Goal: Transaction & Acquisition: Purchase product/service

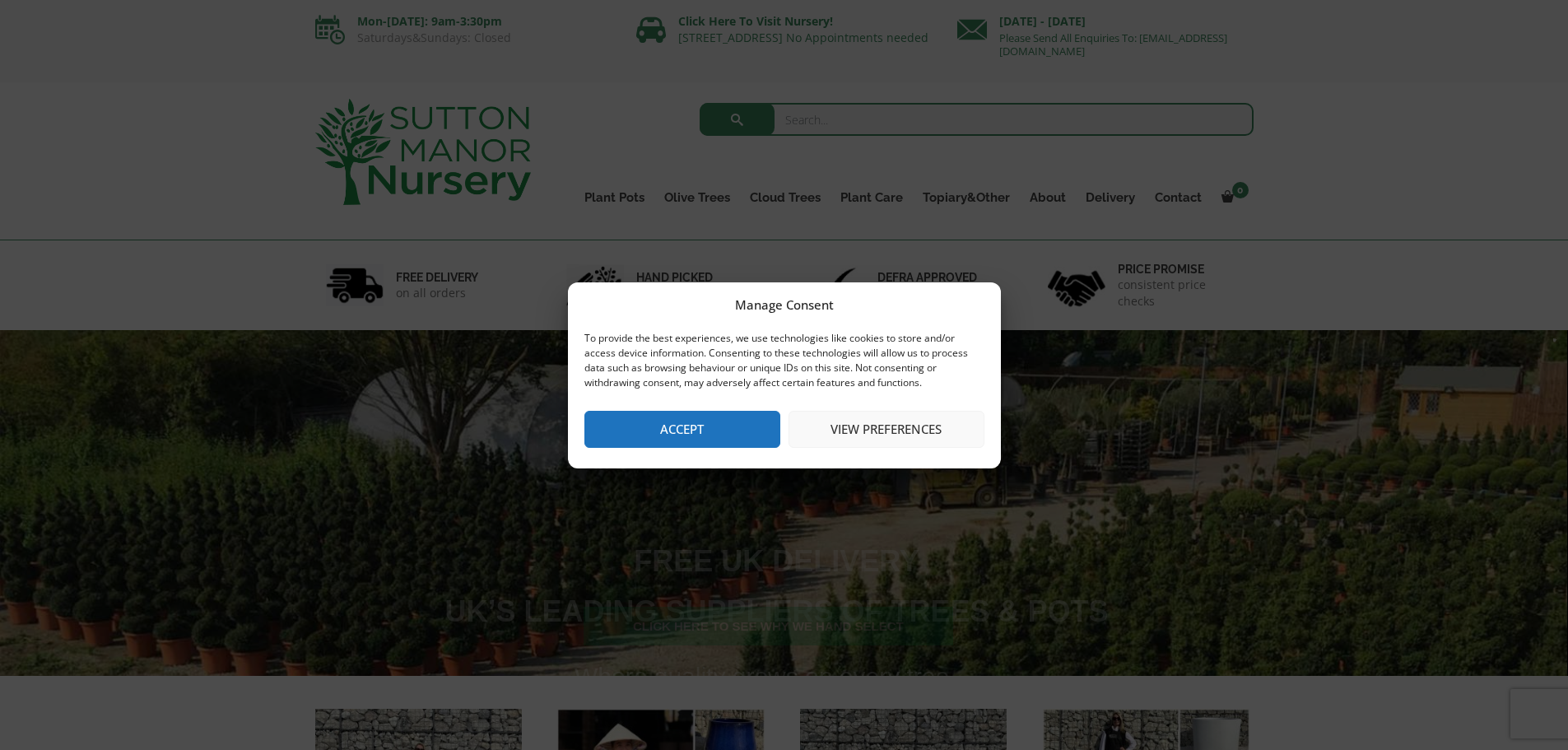
click at [707, 433] on button "Accept" at bounding box center [683, 429] width 196 height 37
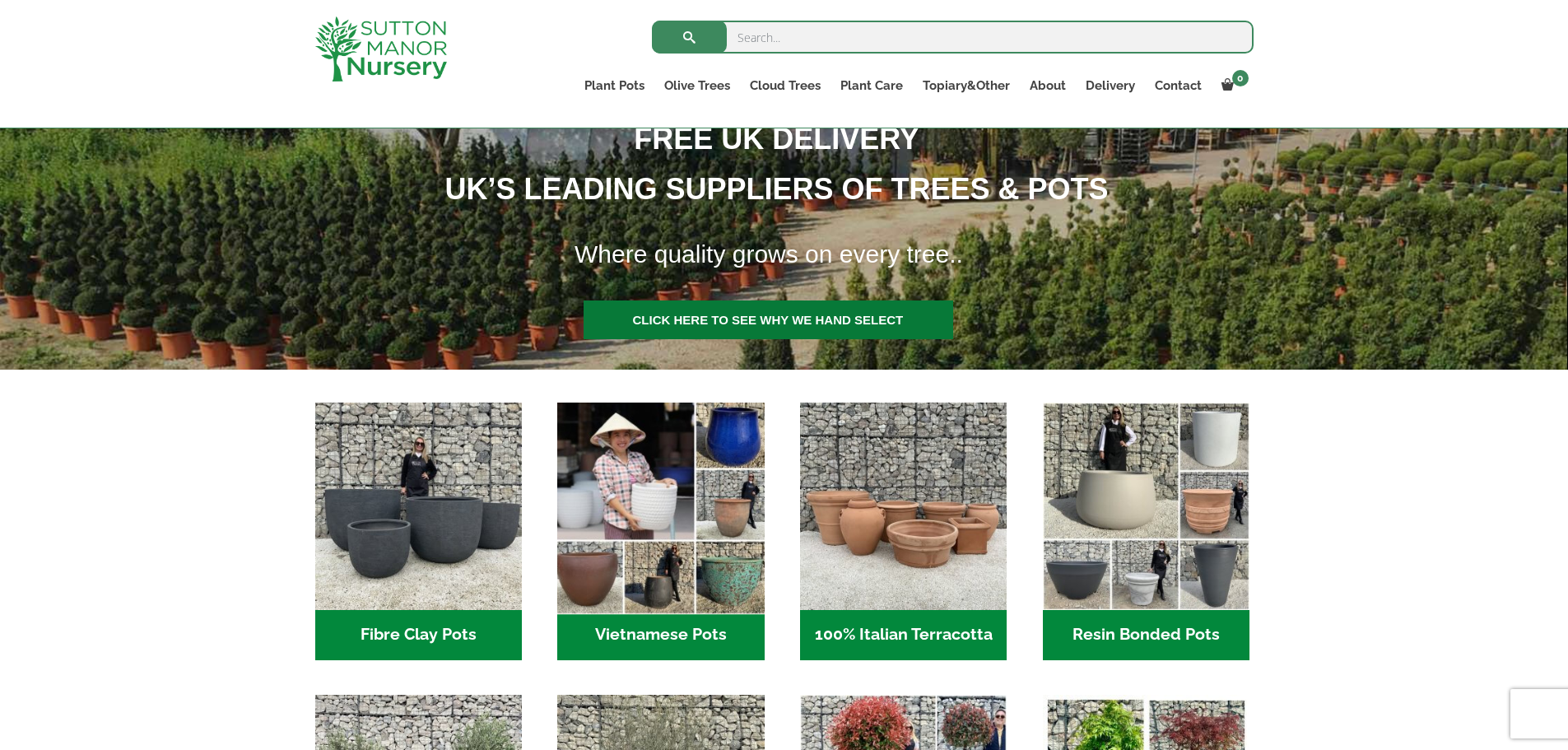
scroll to position [329, 0]
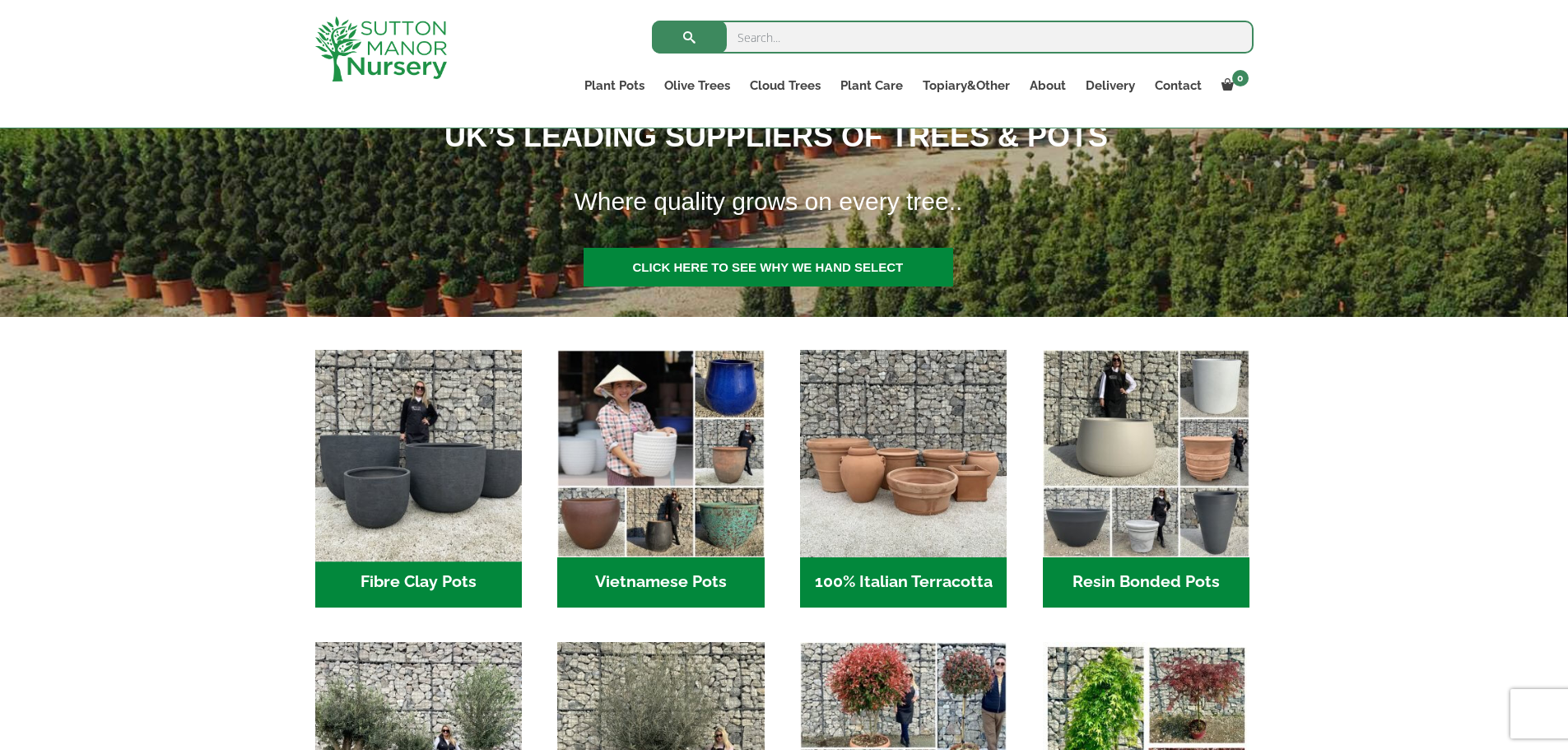
click at [417, 492] on img "Visit product category Fibre Clay Pots" at bounding box center [419, 454] width 218 height 218
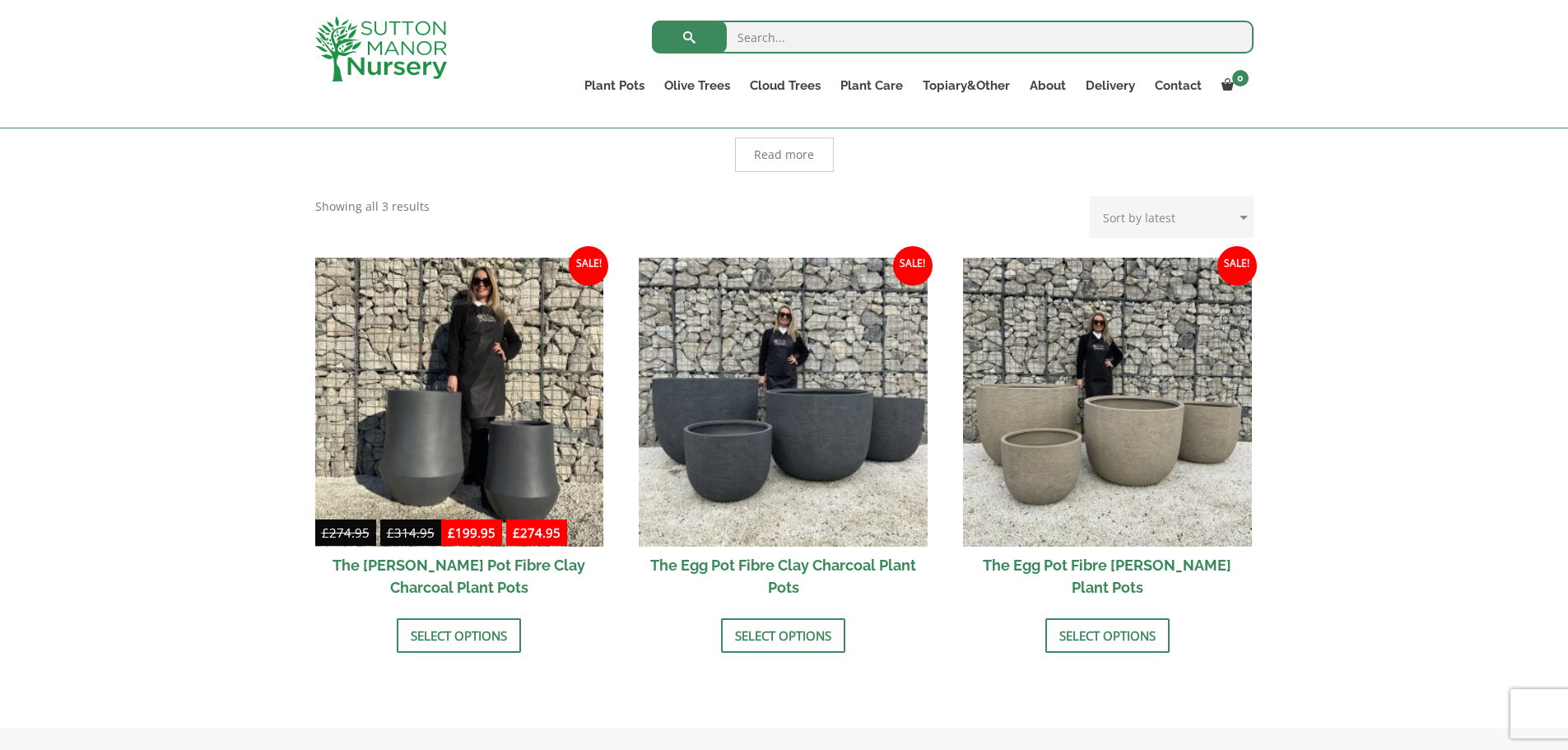
scroll to position [494, 0]
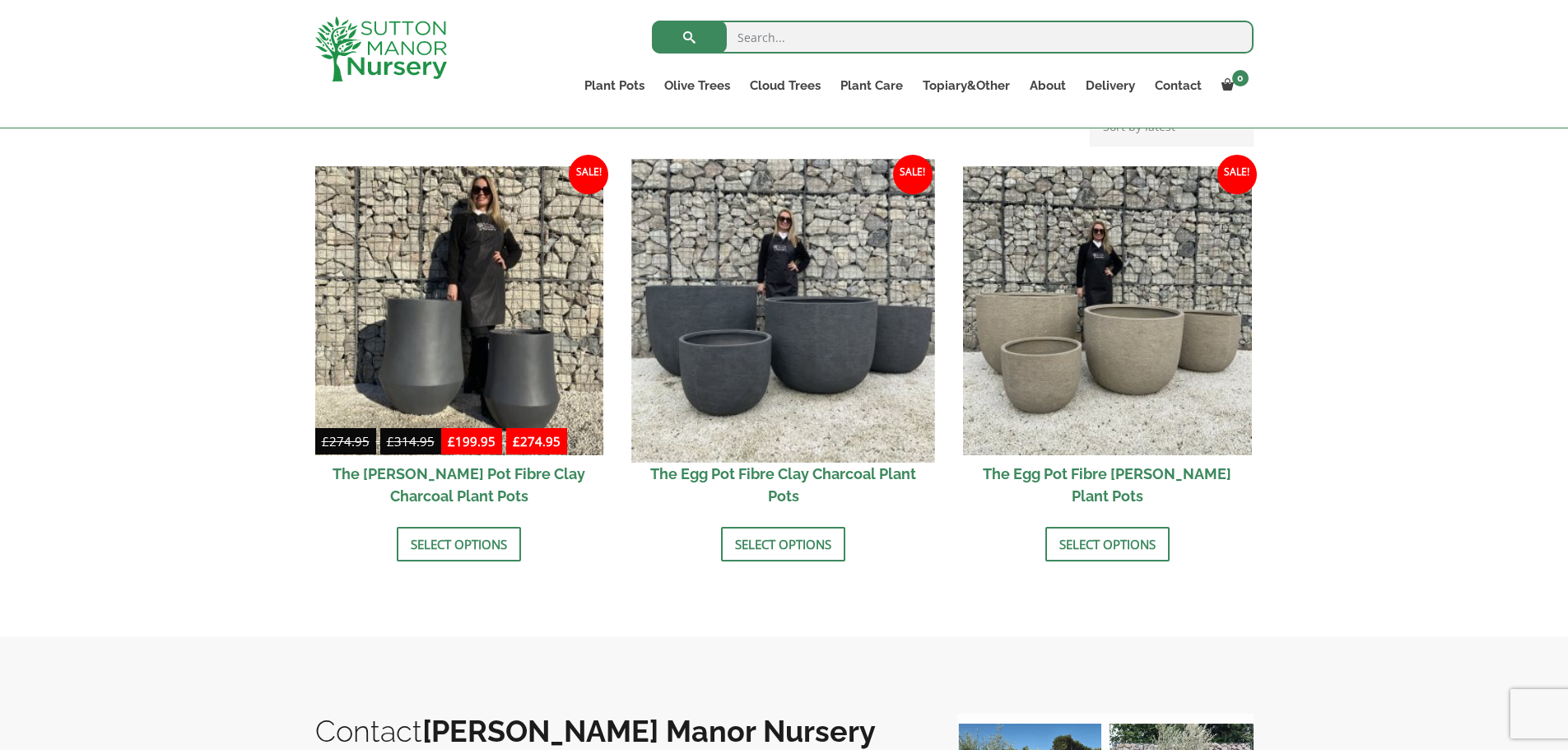
click at [822, 342] on img at bounding box center [783, 310] width 303 height 303
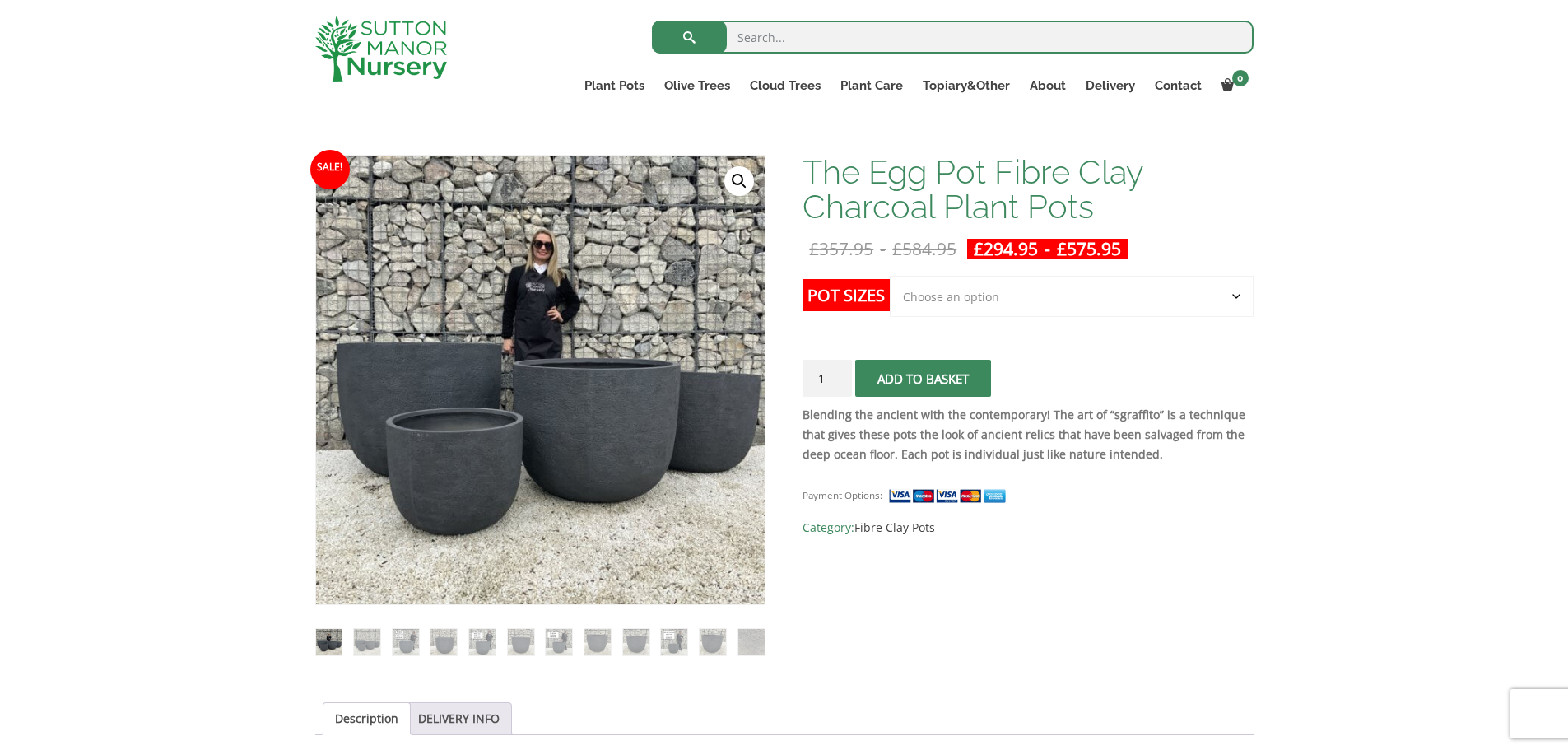
scroll to position [329, 0]
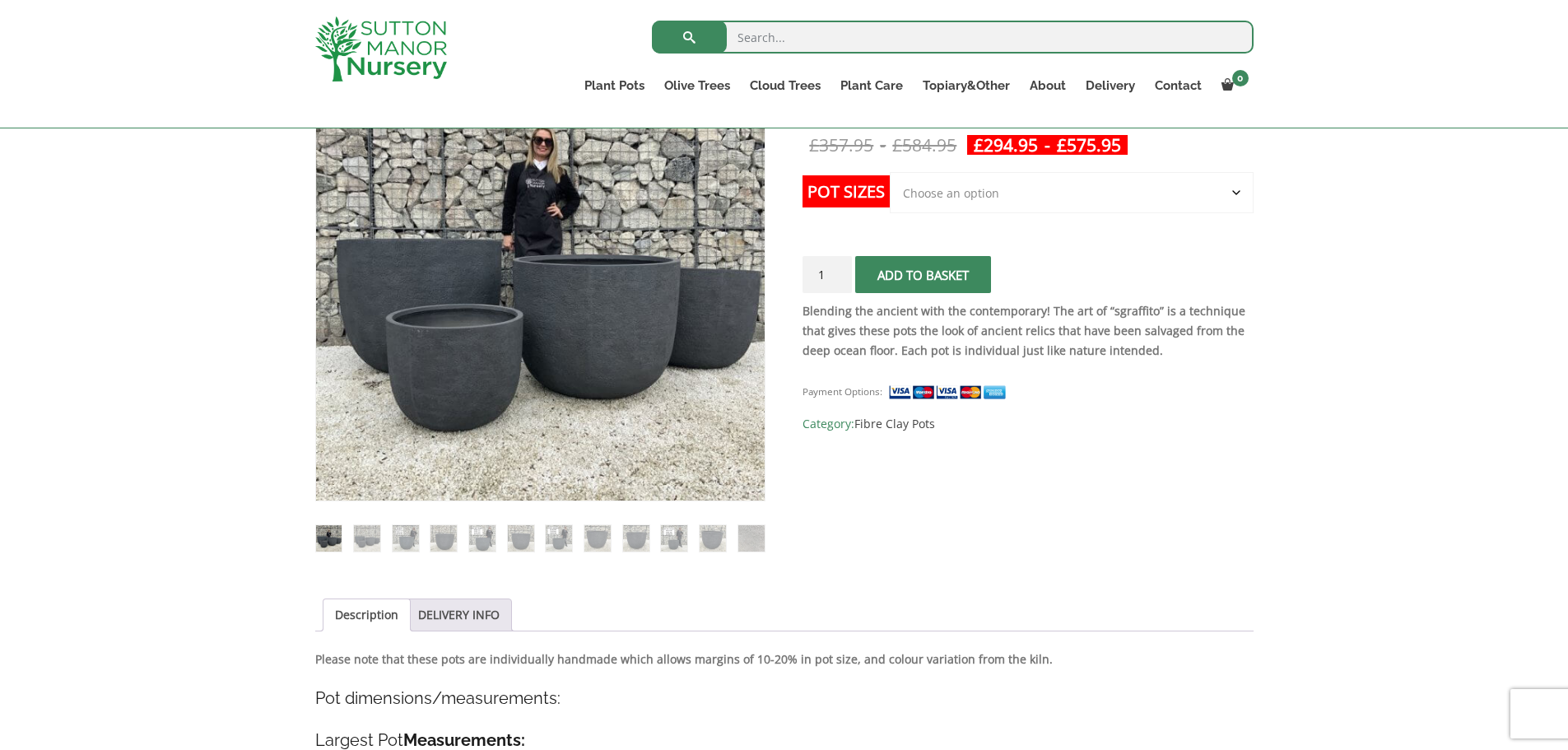
click at [1238, 187] on select "Choose an option Click here to buy the 5th To Largest Pot In The Picture Click …" at bounding box center [1072, 193] width 363 height 42
click at [890, 173] on select "Choose an option Click here to buy the 5th To Largest Pot In The Picture Click …" at bounding box center [1072, 193] width 363 height 42
select select "Click here to buy the 3rd To Largest Pot In The Picture"
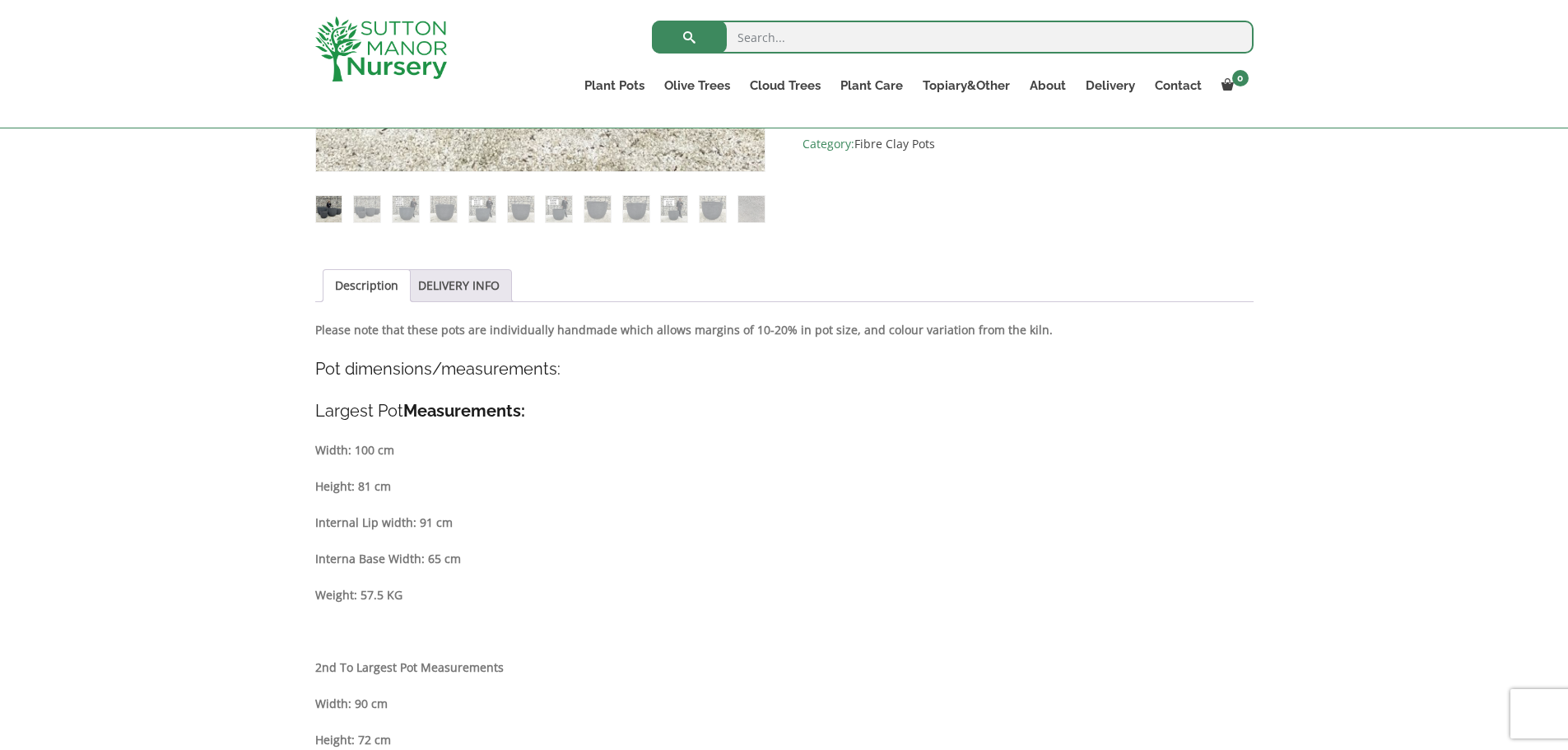
scroll to position [0, 0]
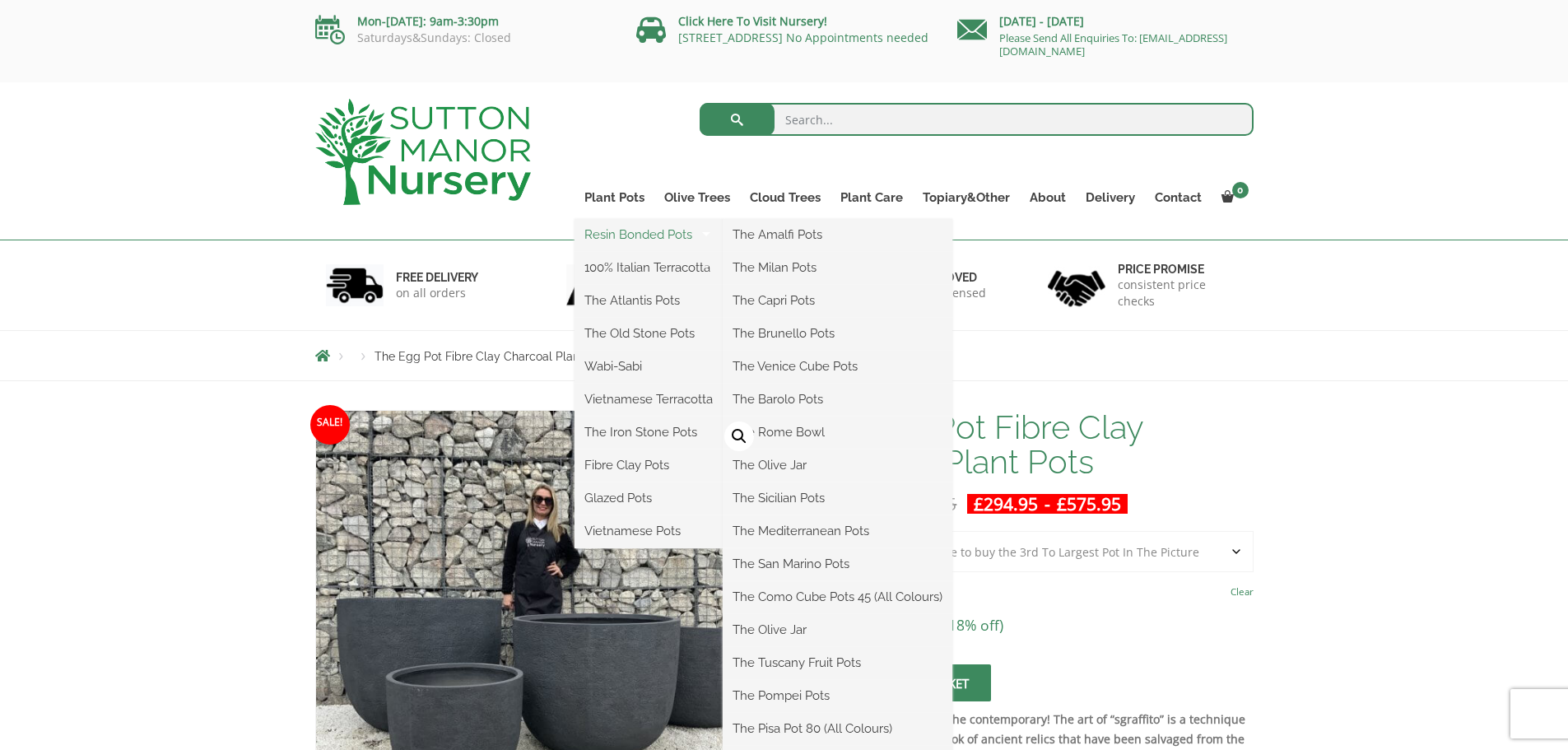
click at [623, 233] on link "Resin Bonded Pots" at bounding box center [648, 234] width 148 height 25
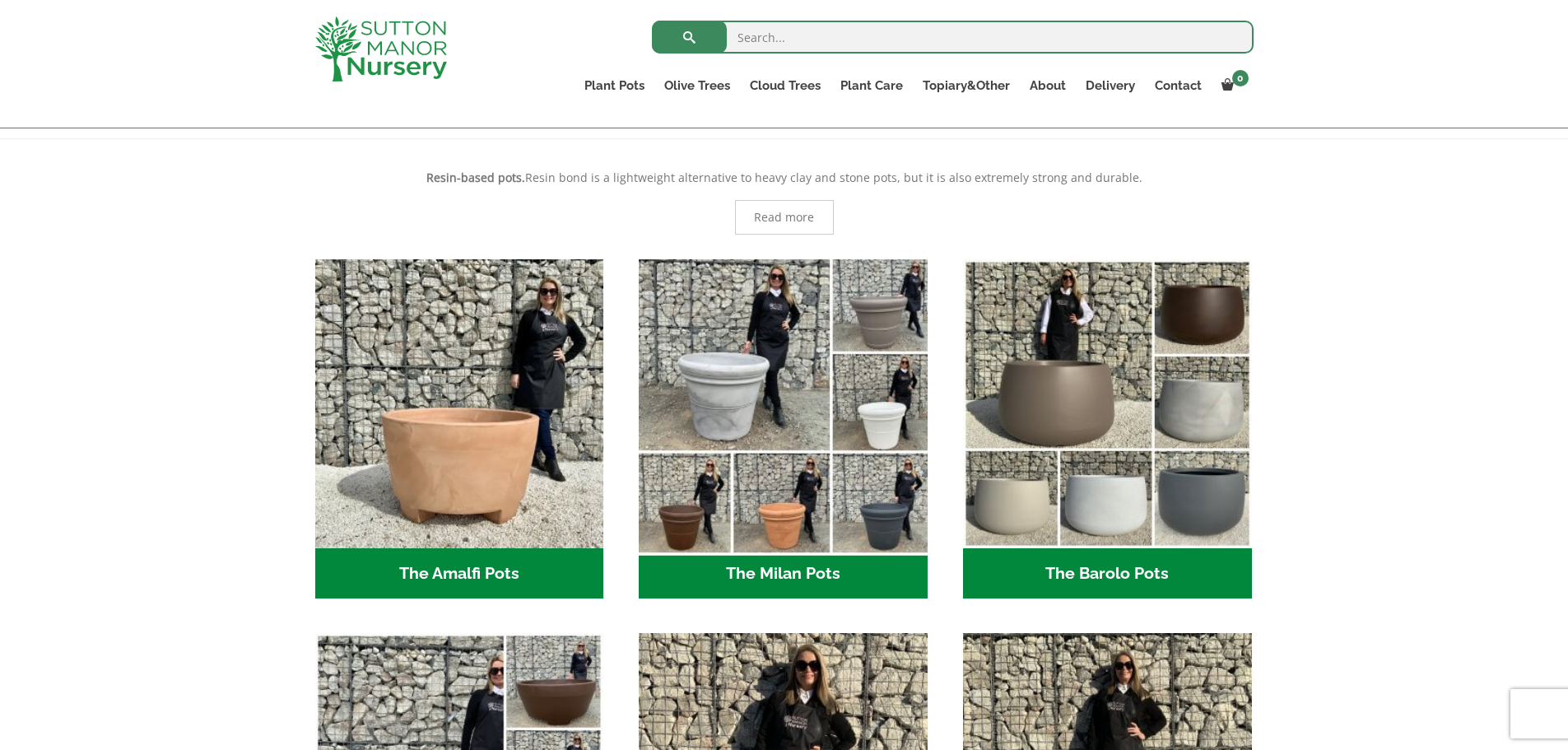
scroll to position [329, 0]
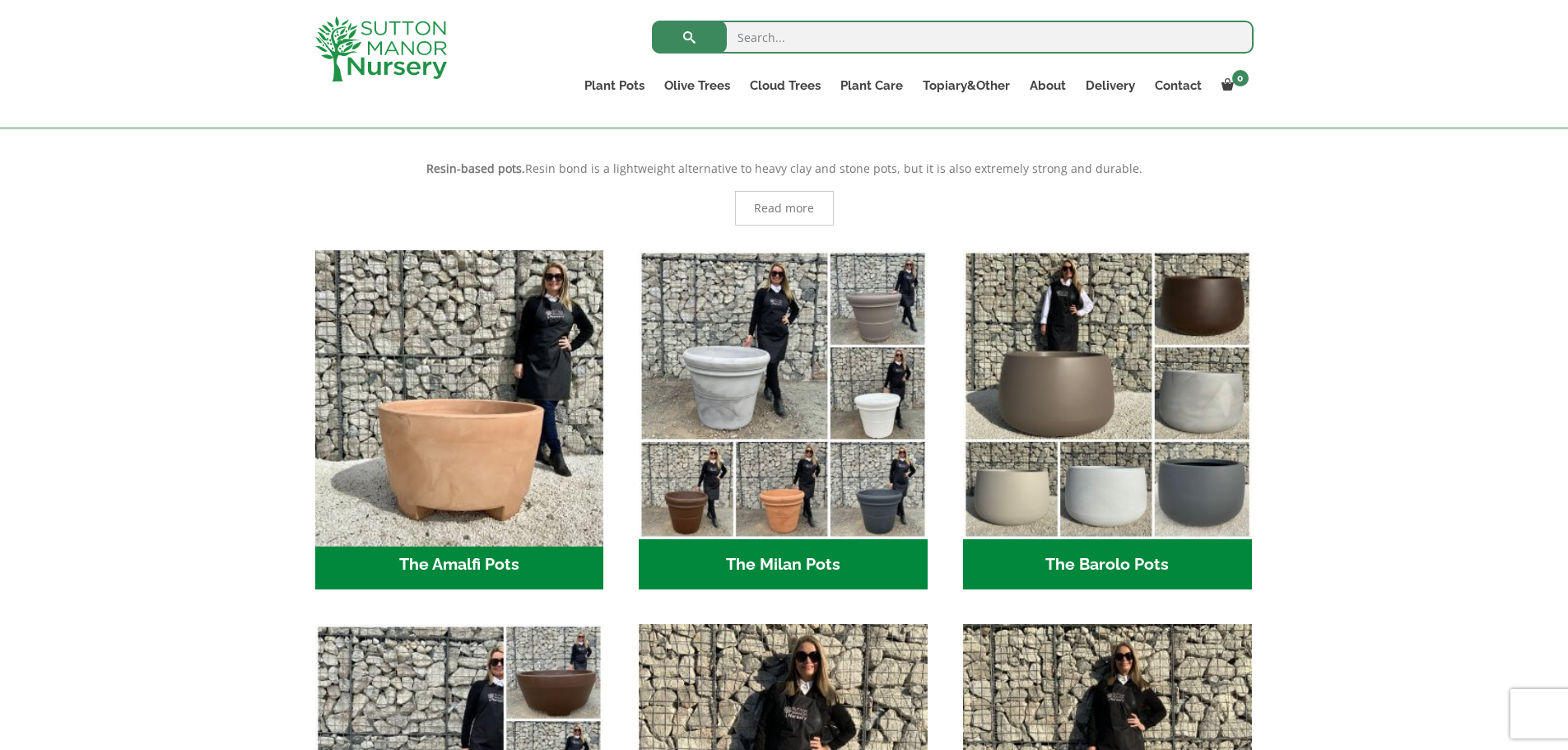
click at [468, 472] on img "Visit product category The Amalfi Pots" at bounding box center [459, 394] width 303 height 303
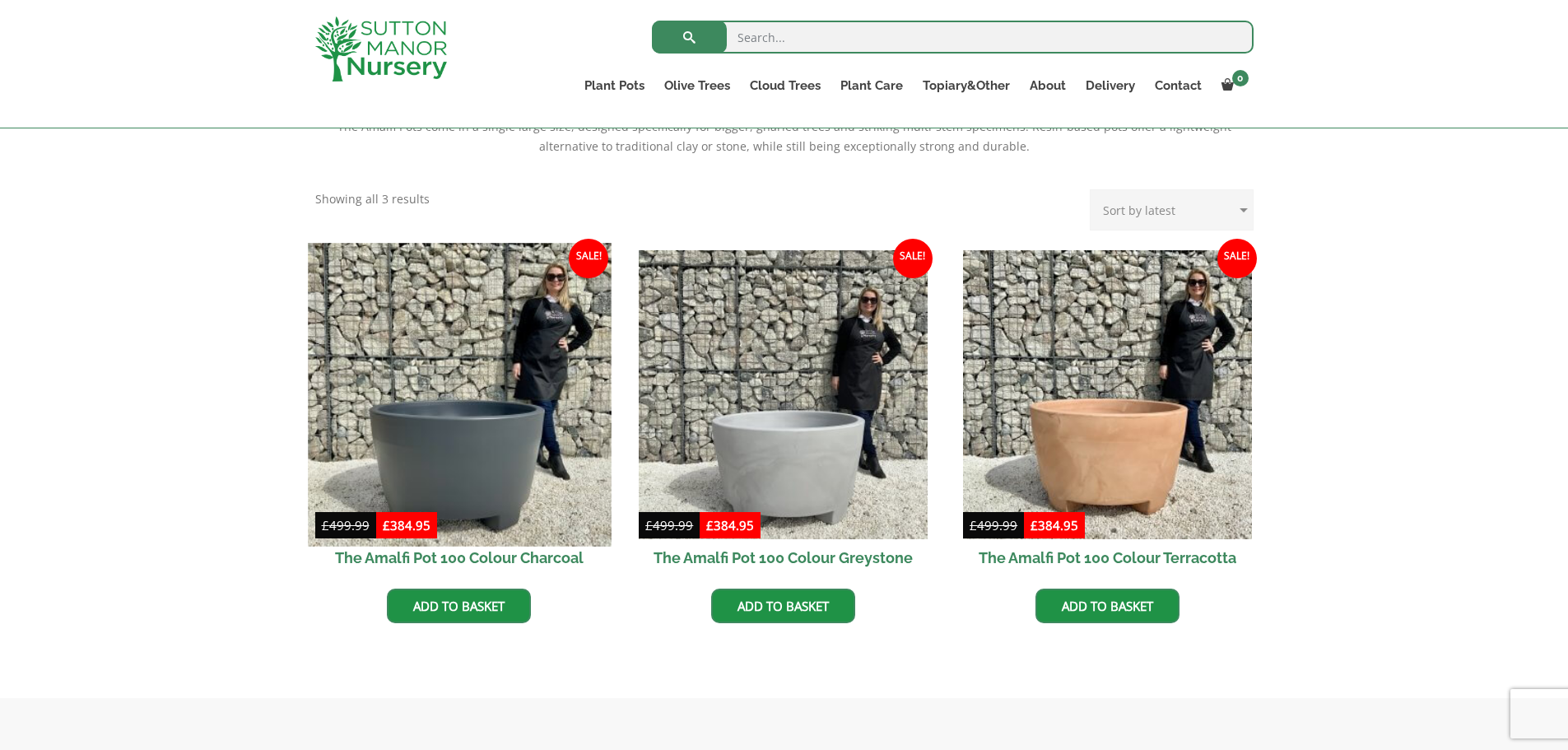
scroll to position [411, 0]
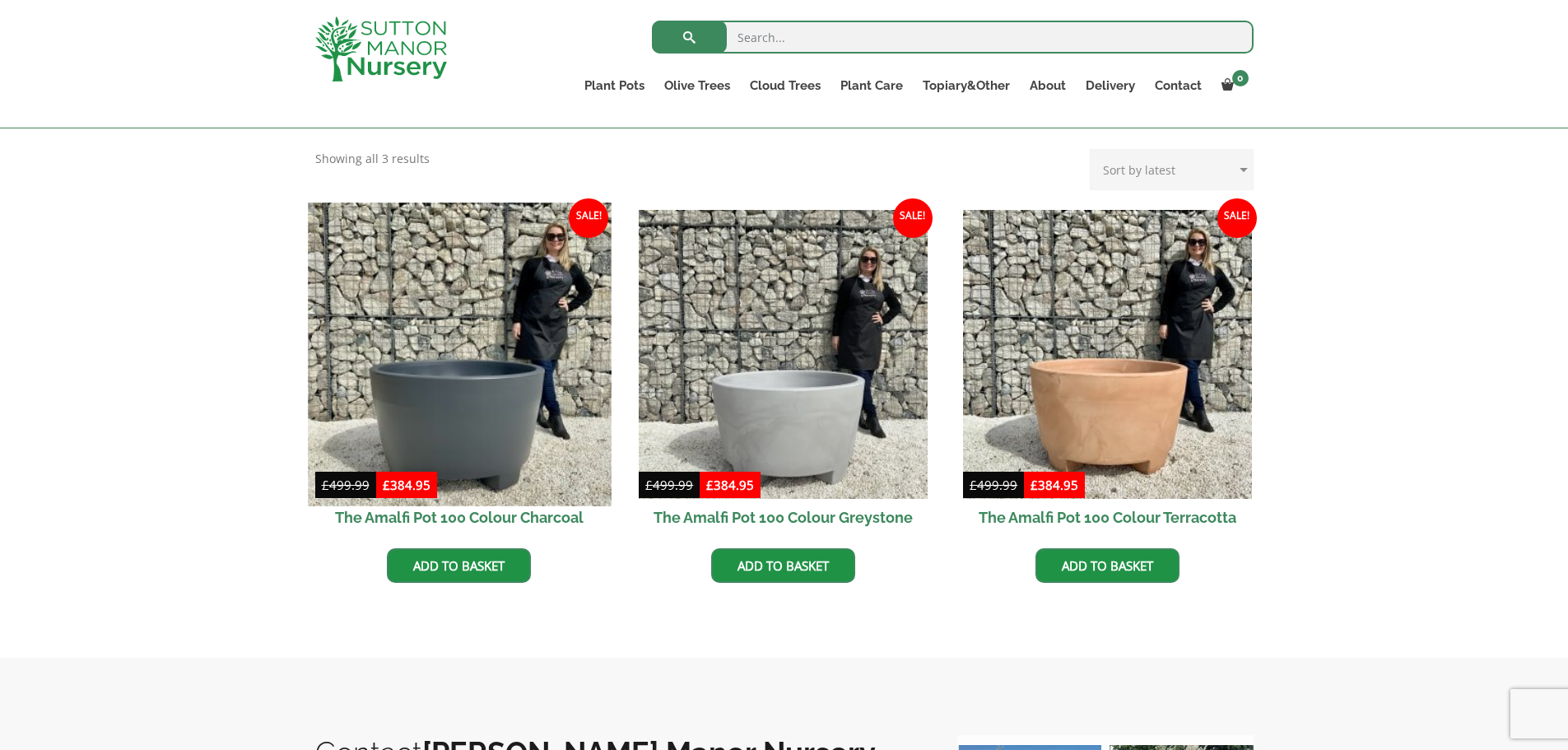
click at [453, 428] on img at bounding box center [459, 354] width 303 height 303
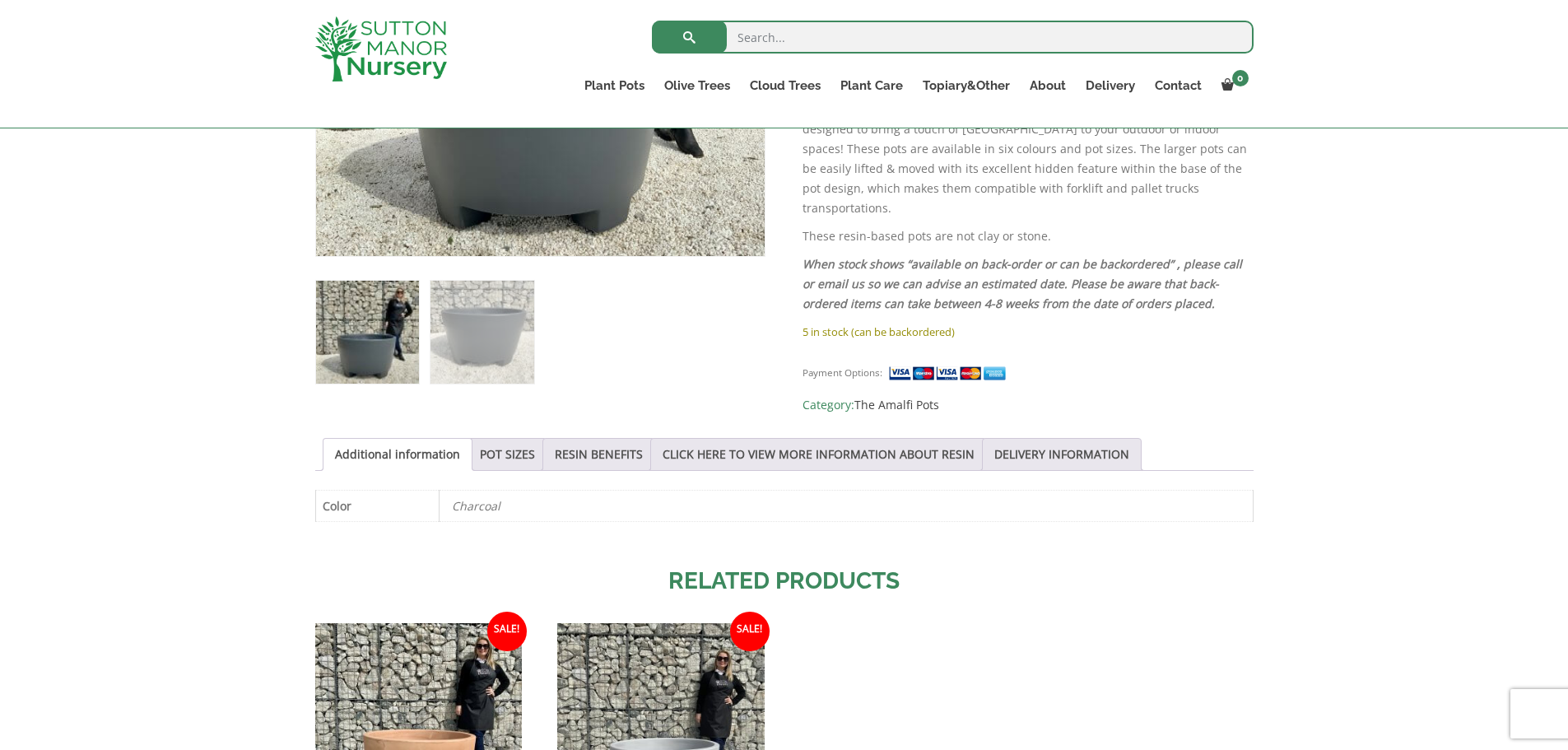
scroll to position [577, 0]
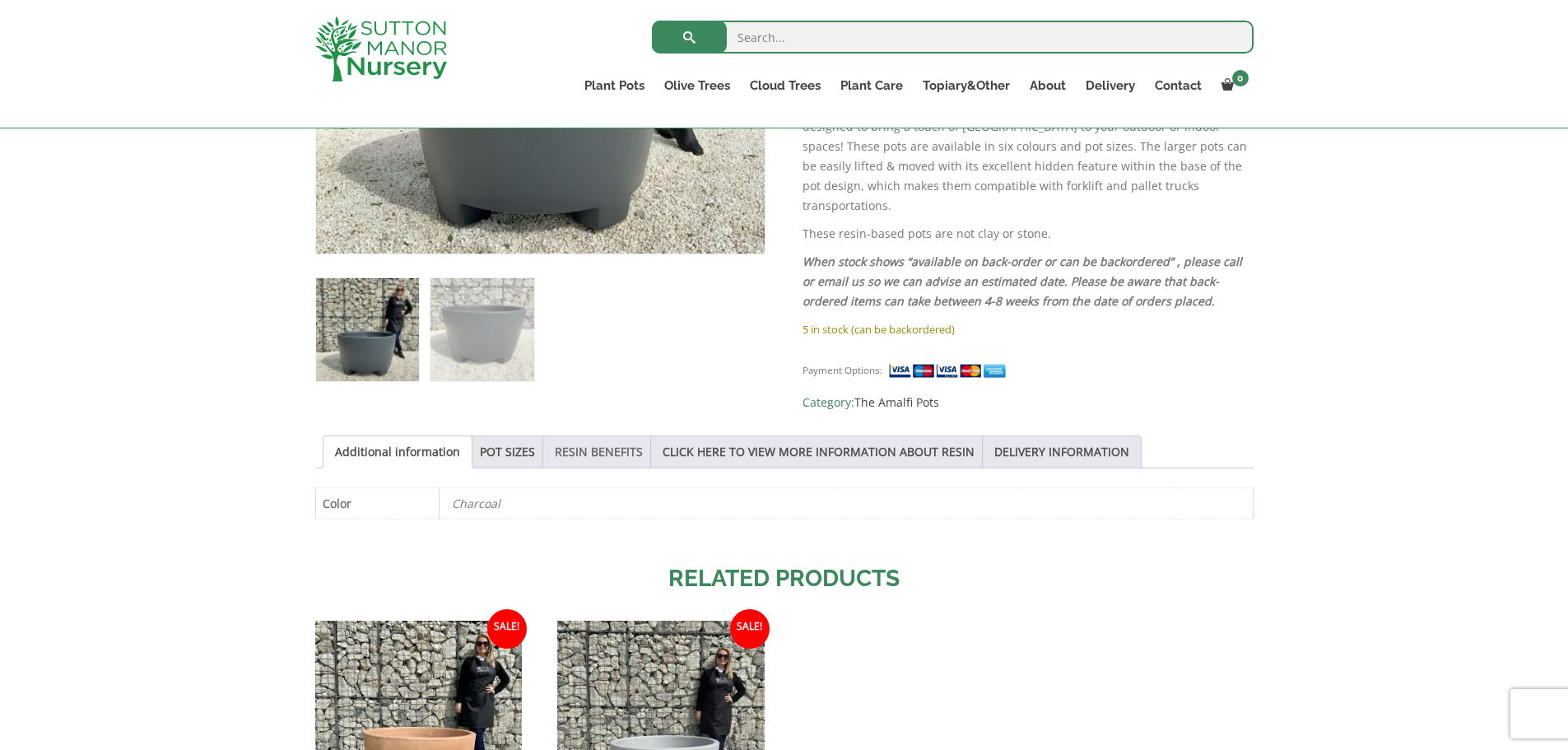
click at [582, 448] on link "RESIN BENEFITS" at bounding box center [598, 452] width 88 height 31
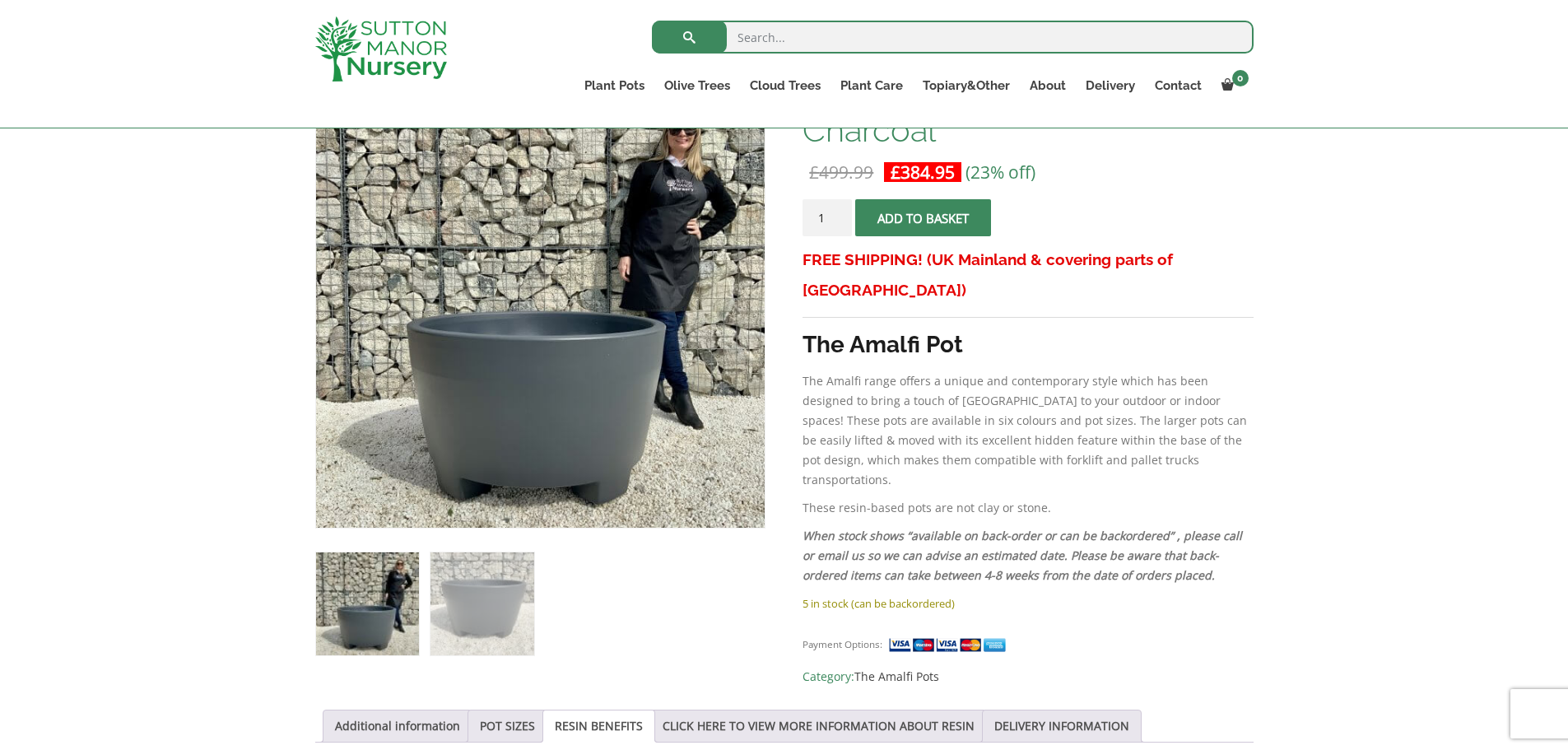
scroll to position [0, 0]
